Goal: Transaction & Acquisition: Obtain resource

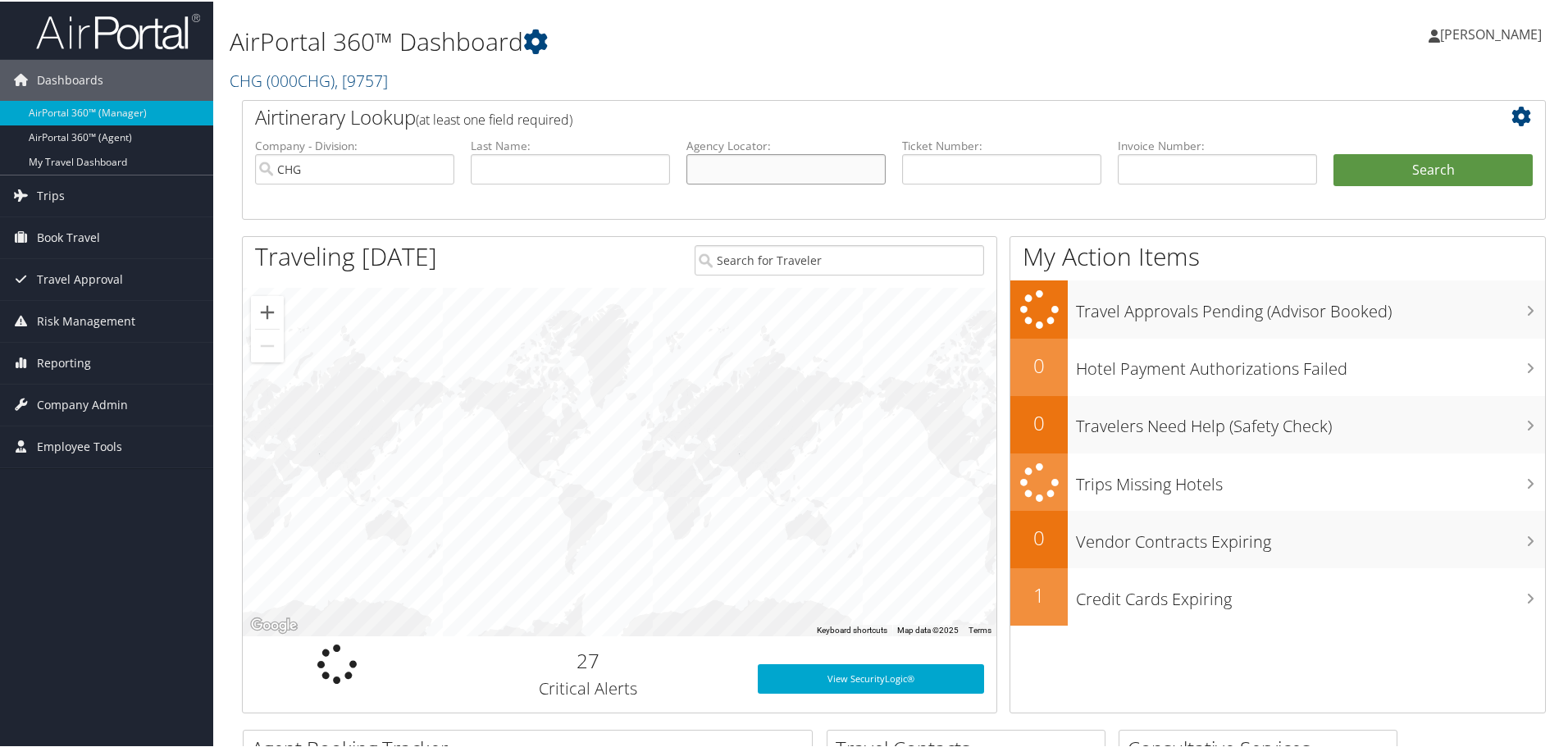
click at [787, 174] on input "text" at bounding box center [786, 168] width 199 height 30
paste input "OBBDEA"
type input "OBBDEA"
click at [1389, 159] on button "Search" at bounding box center [1433, 169] width 199 height 33
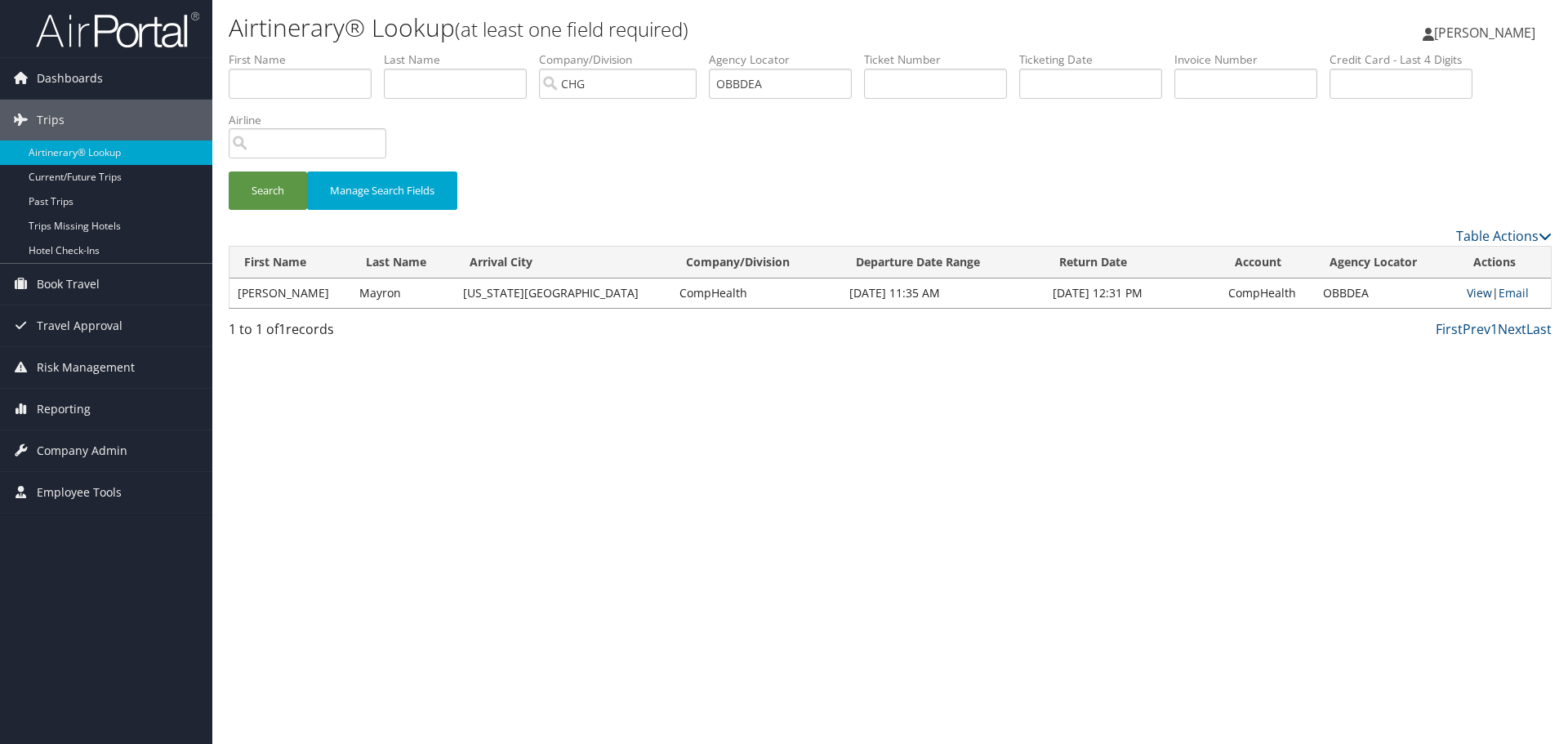
click at [1467, 294] on link "View" at bounding box center [1479, 293] width 26 height 15
click at [750, 87] on input "OBBDEA" at bounding box center [780, 84] width 143 height 30
type input "hrsmlu"
click at [229, 171] on button "Search" at bounding box center [267, 190] width 78 height 39
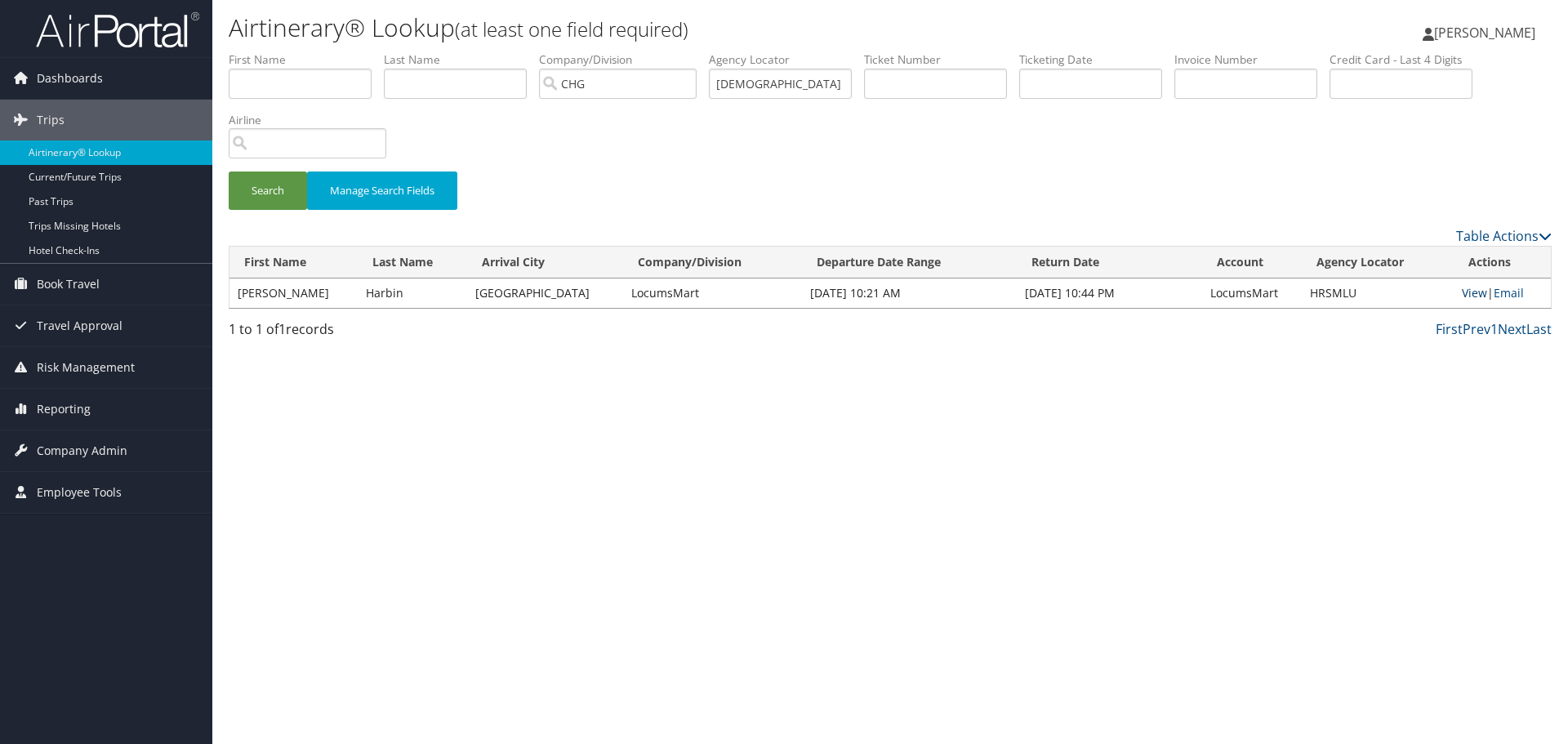
click at [1464, 294] on link "View" at bounding box center [1474, 293] width 26 height 15
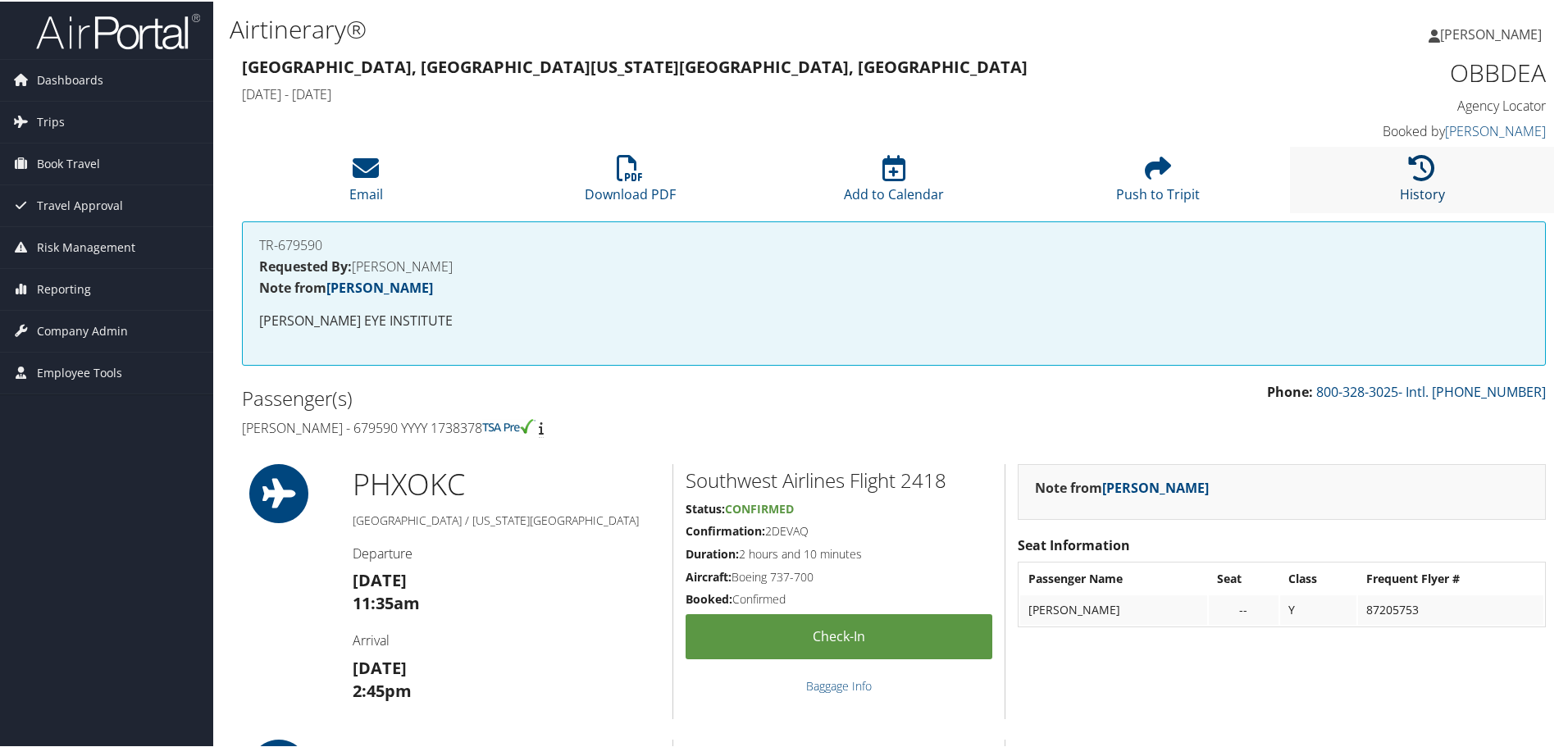
click at [1428, 171] on icon at bounding box center [1423, 167] width 27 height 27
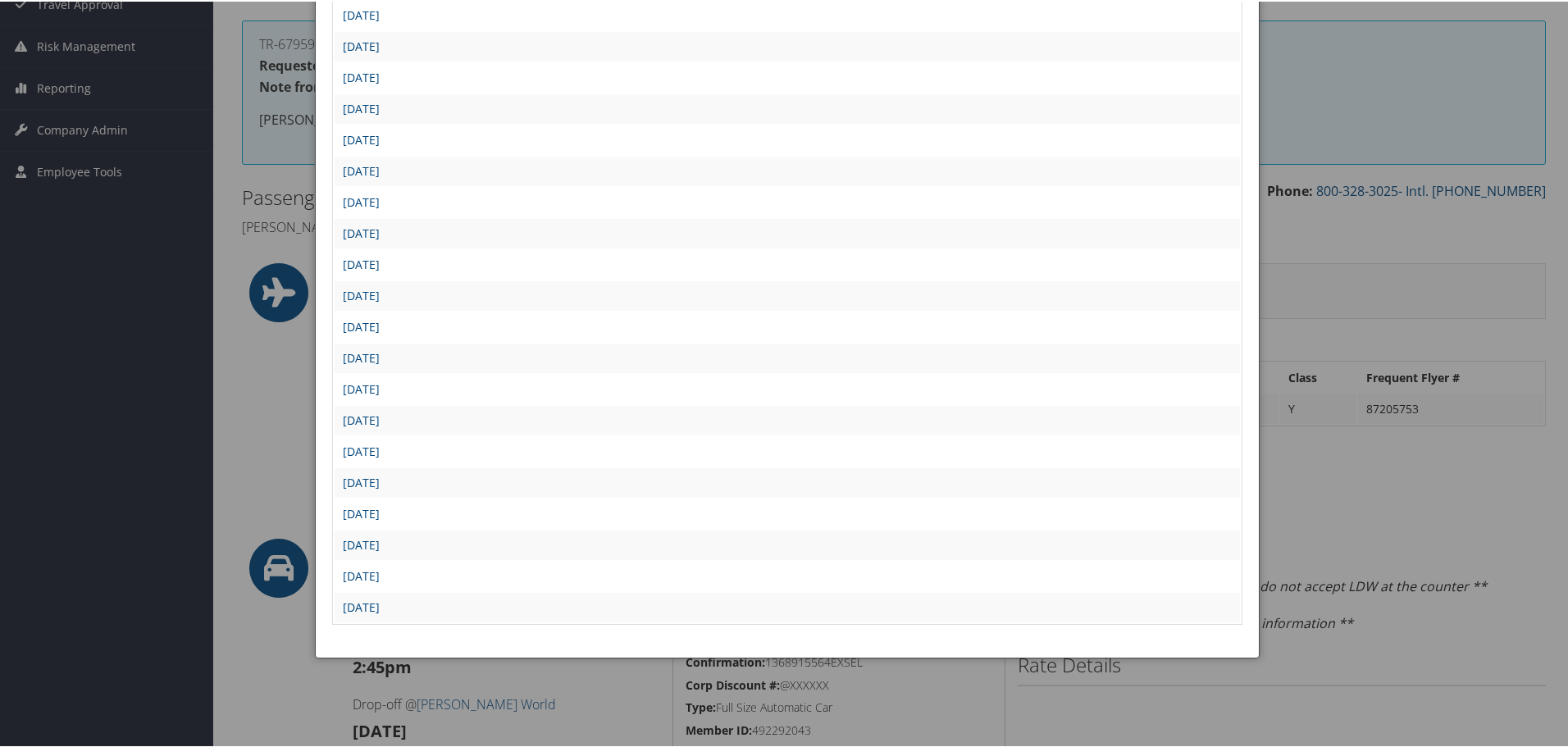
scroll to position [82, 0]
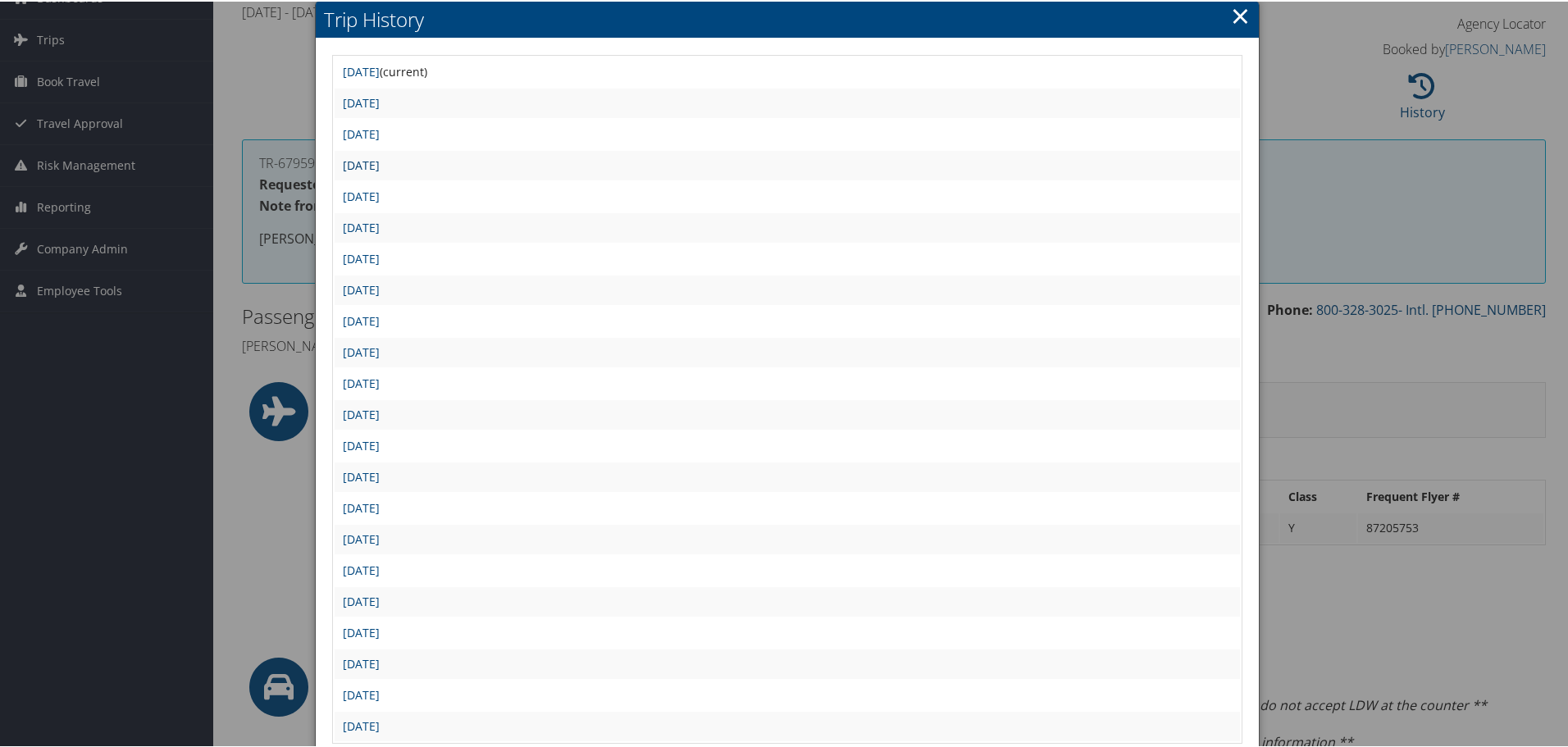
click at [377, 160] on link "Wed Jan 8 12:00:30 MST 2025" at bounding box center [361, 163] width 37 height 15
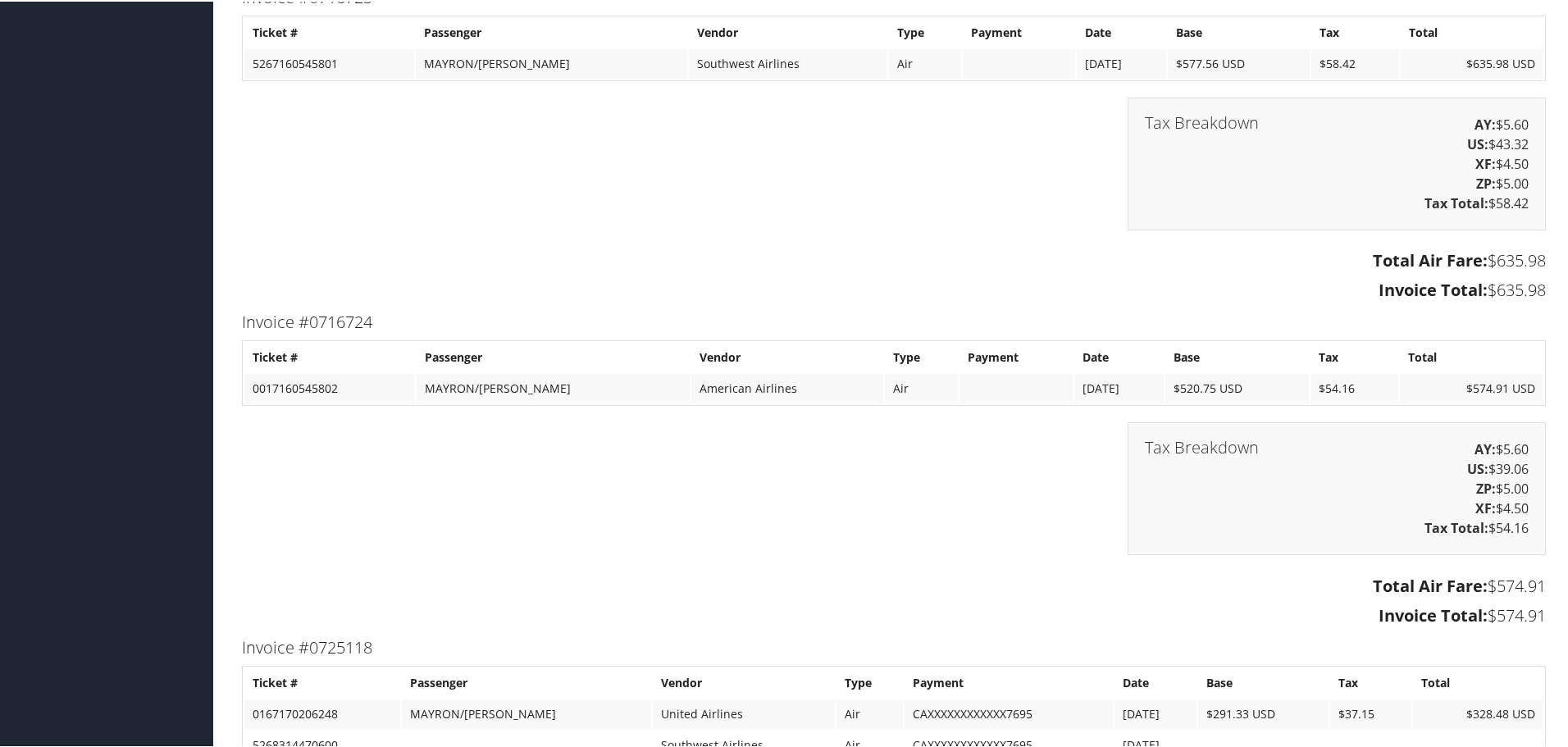
scroll to position [1477, 0]
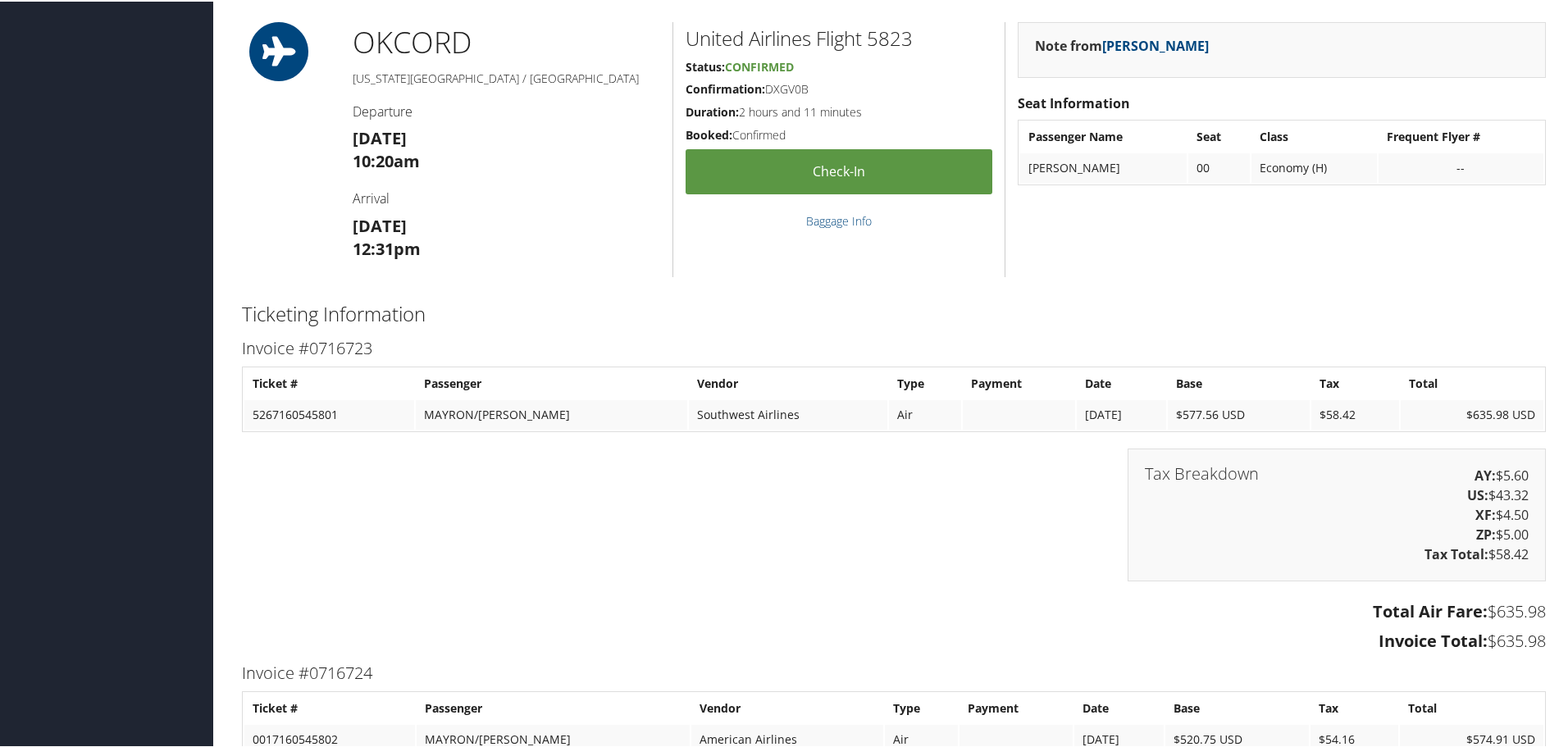
click at [775, 87] on h5 "Confirmation: DXGV0B" at bounding box center [839, 87] width 307 height 16
copy h5 "DXGV0B"
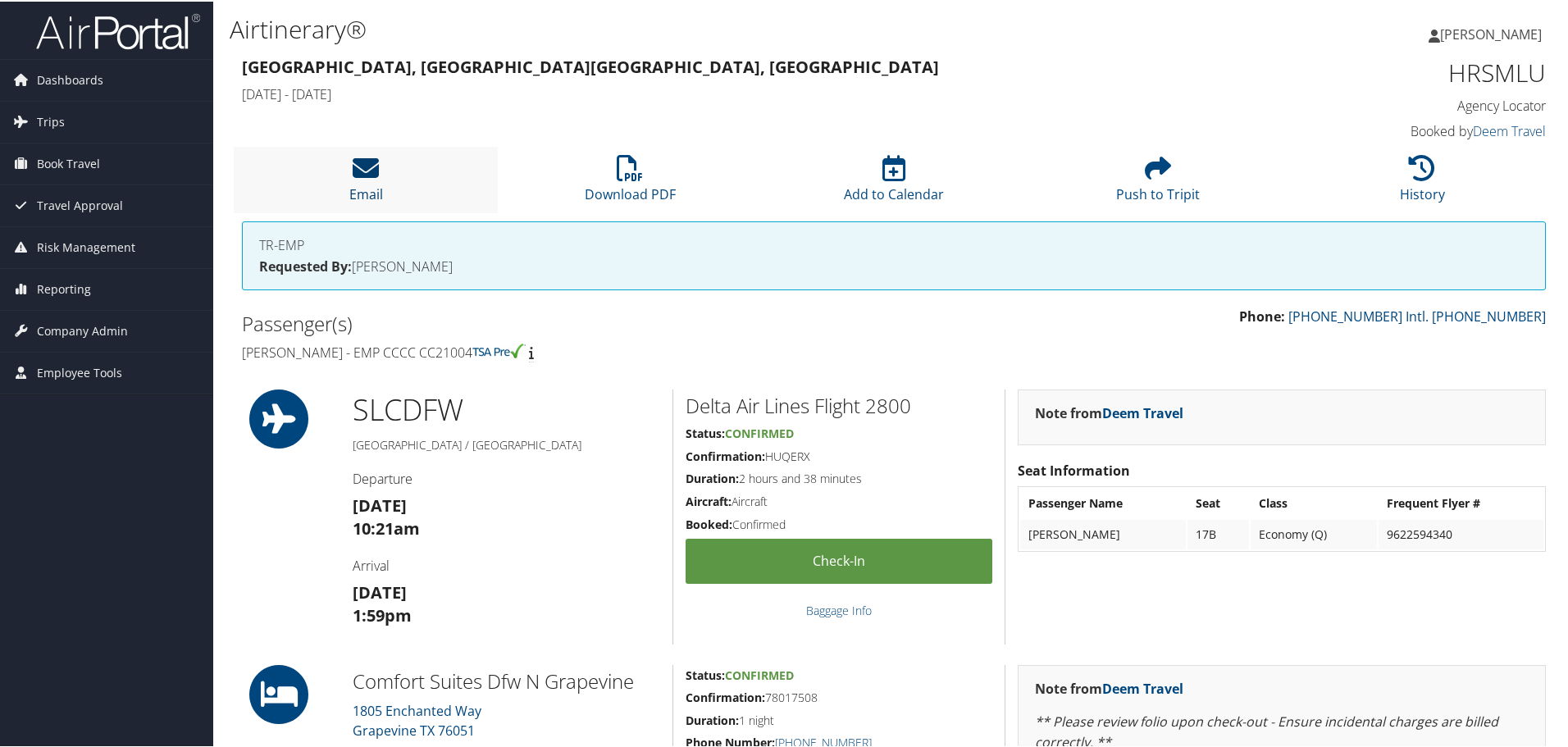
click at [365, 178] on icon at bounding box center [366, 167] width 27 height 27
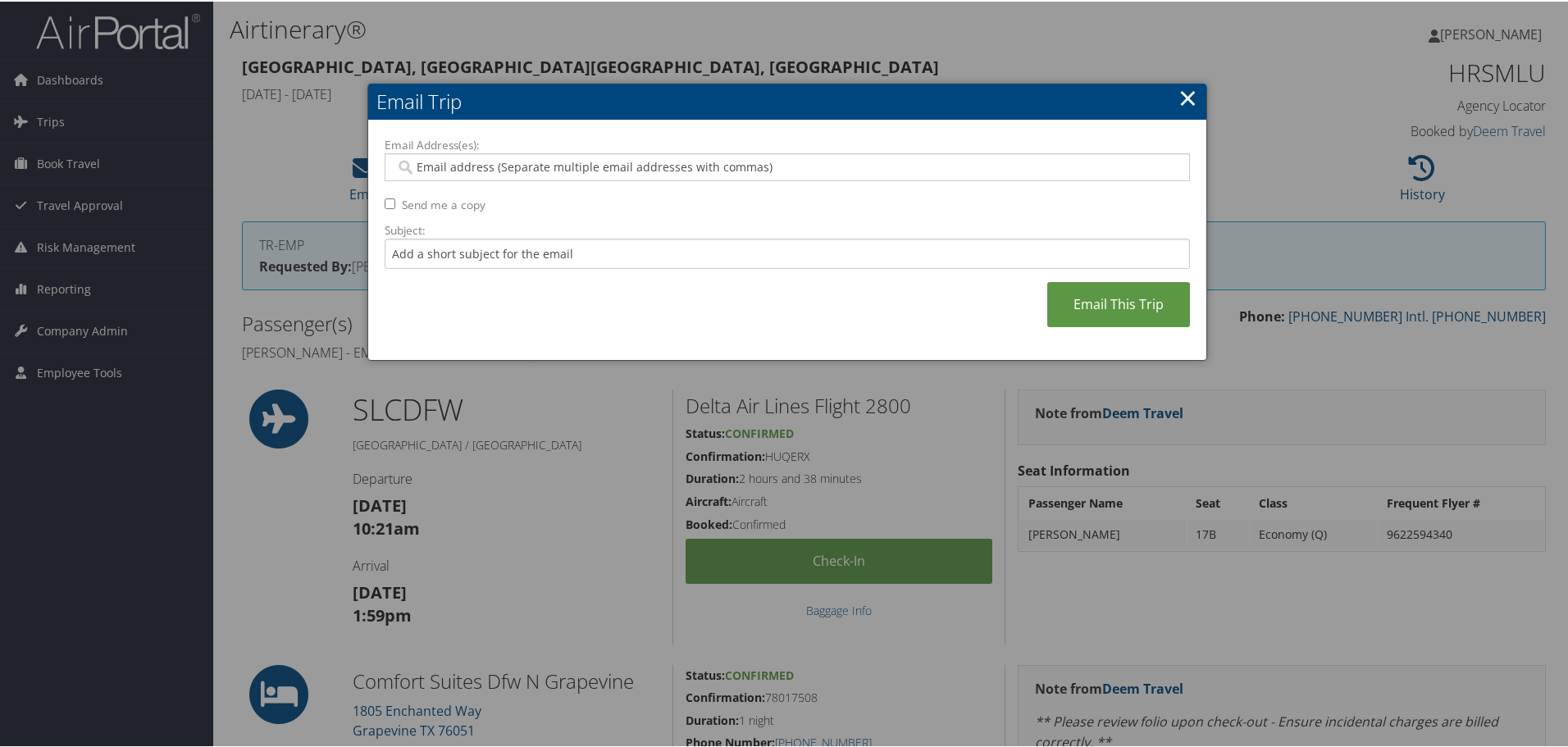
click at [505, 160] on input "Email Address(es):" at bounding box center [787, 165] width 783 height 16
type input "c"
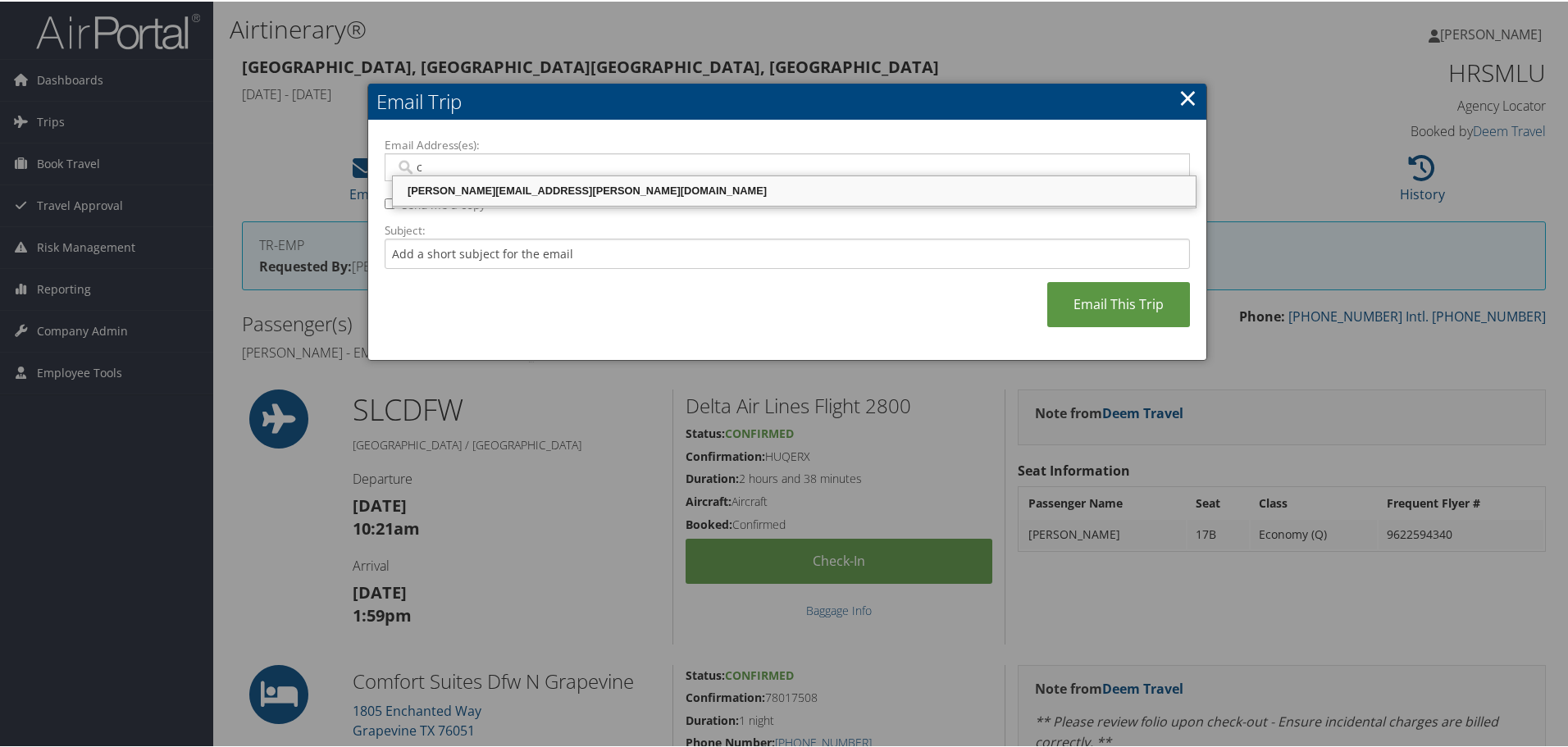
click at [506, 186] on div "[PERSON_NAME][EMAIL_ADDRESS][PERSON_NAME][DOMAIN_NAME]" at bounding box center [794, 189] width 798 height 16
type input "[PERSON_NAME][EMAIL_ADDRESS][PERSON_NAME][DOMAIN_NAME]"
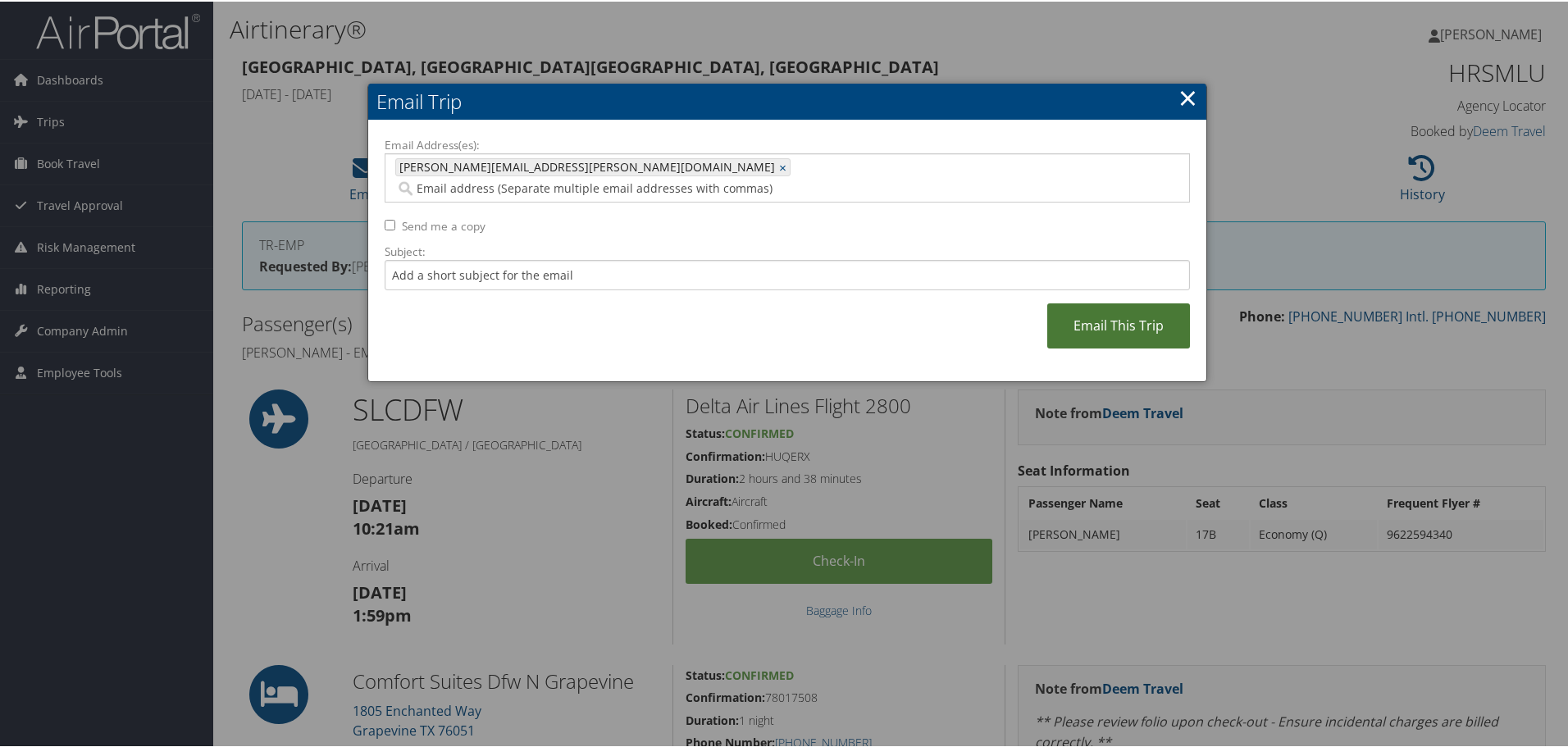
click at [1095, 303] on link "Email This Trip" at bounding box center [1119, 325] width 142 height 46
